Goal: Information Seeking & Learning: Learn about a topic

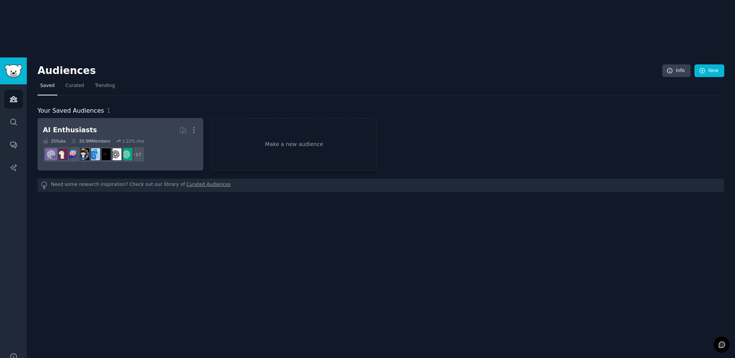
click at [123, 123] on h2 "AI Enthusiasts More" at bounding box center [120, 129] width 155 height 13
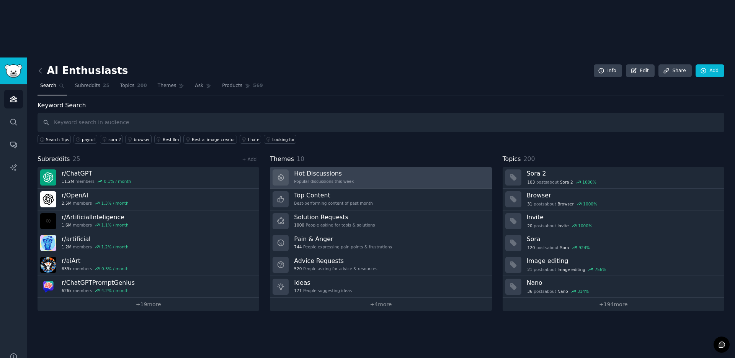
click at [345, 169] on h3 "Hot Discussions" at bounding box center [324, 173] width 60 height 8
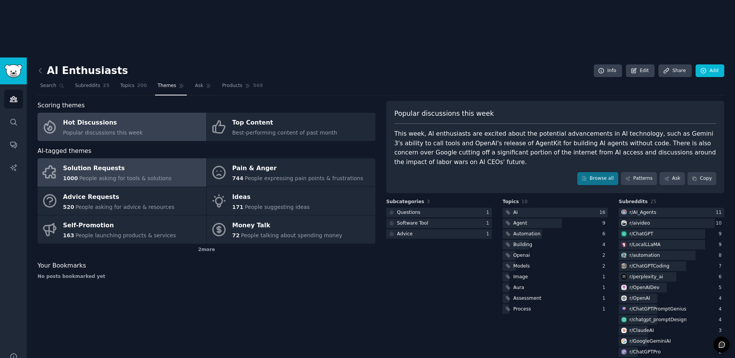
click at [99, 174] on div "1000 People asking for tools & solutions" at bounding box center [117, 178] width 109 height 8
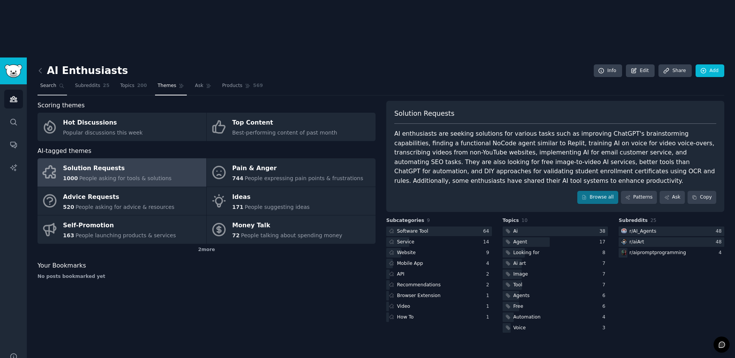
click at [57, 80] on link "Search" at bounding box center [52, 88] width 29 height 16
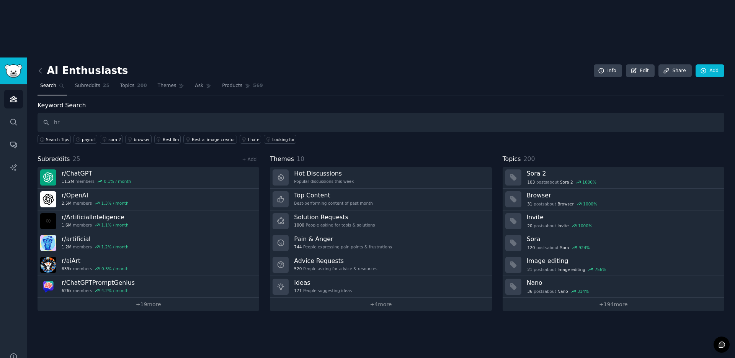
type input "hr"
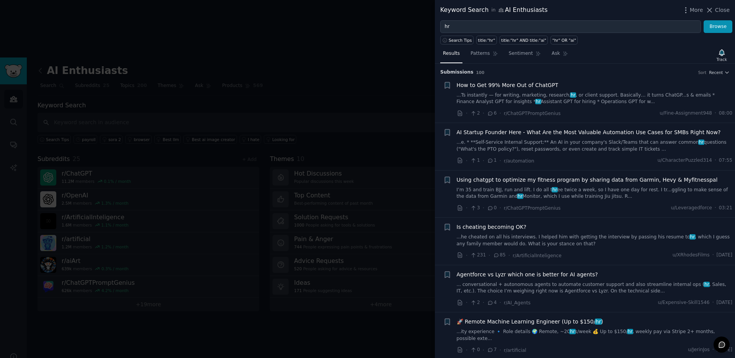
click at [606, 97] on link "...Ts instantly — for writing, marketing, research, hr , or client support. Bas…" at bounding box center [595, 98] width 276 height 13
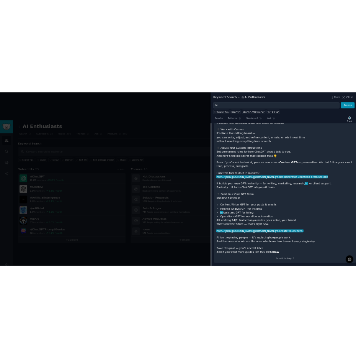
scroll to position [292, 0]
